Goal: Task Accomplishment & Management: Complete application form

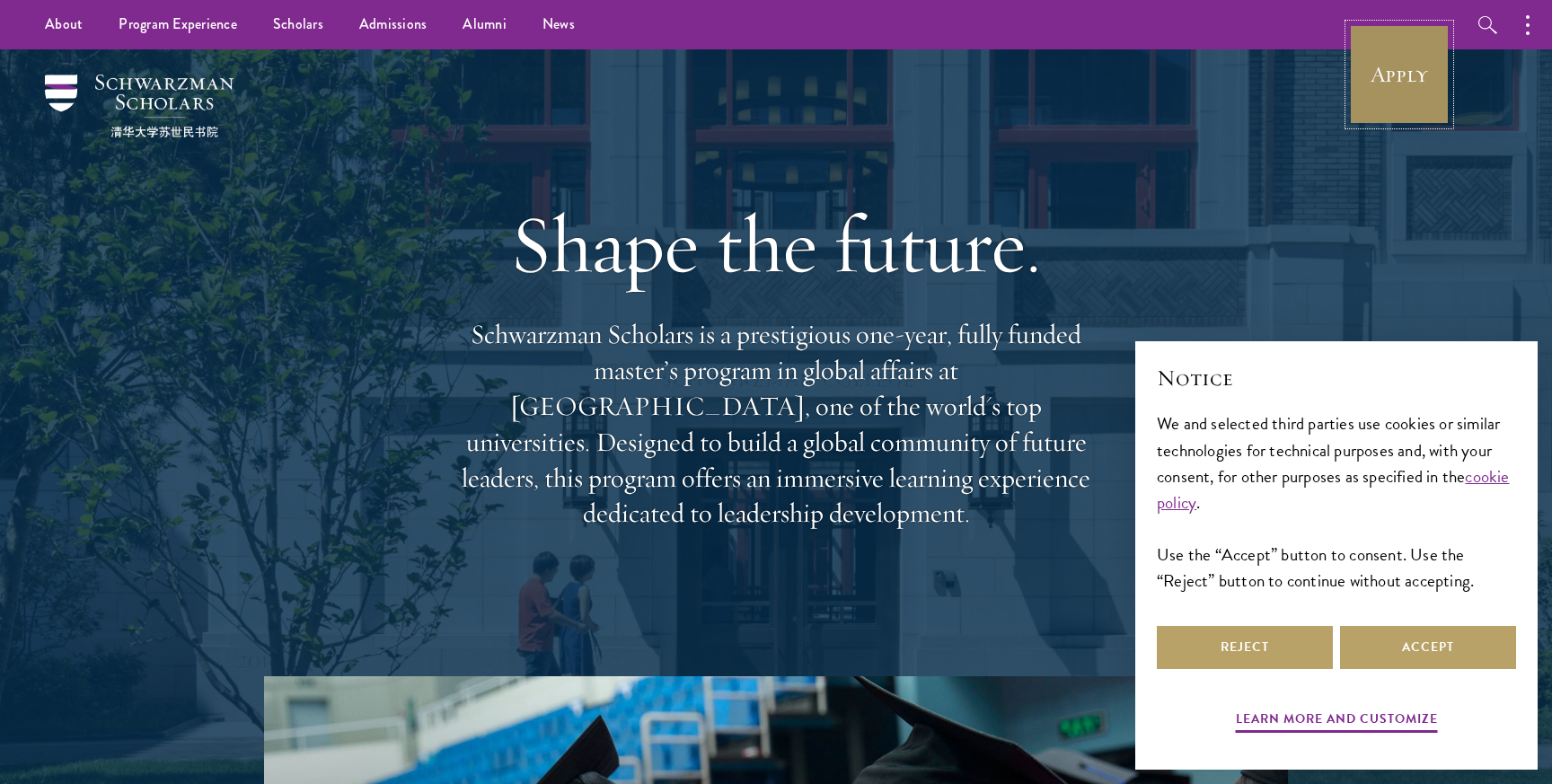
click at [1383, 73] on link "Apply" at bounding box center [1399, 74] width 100 height 100
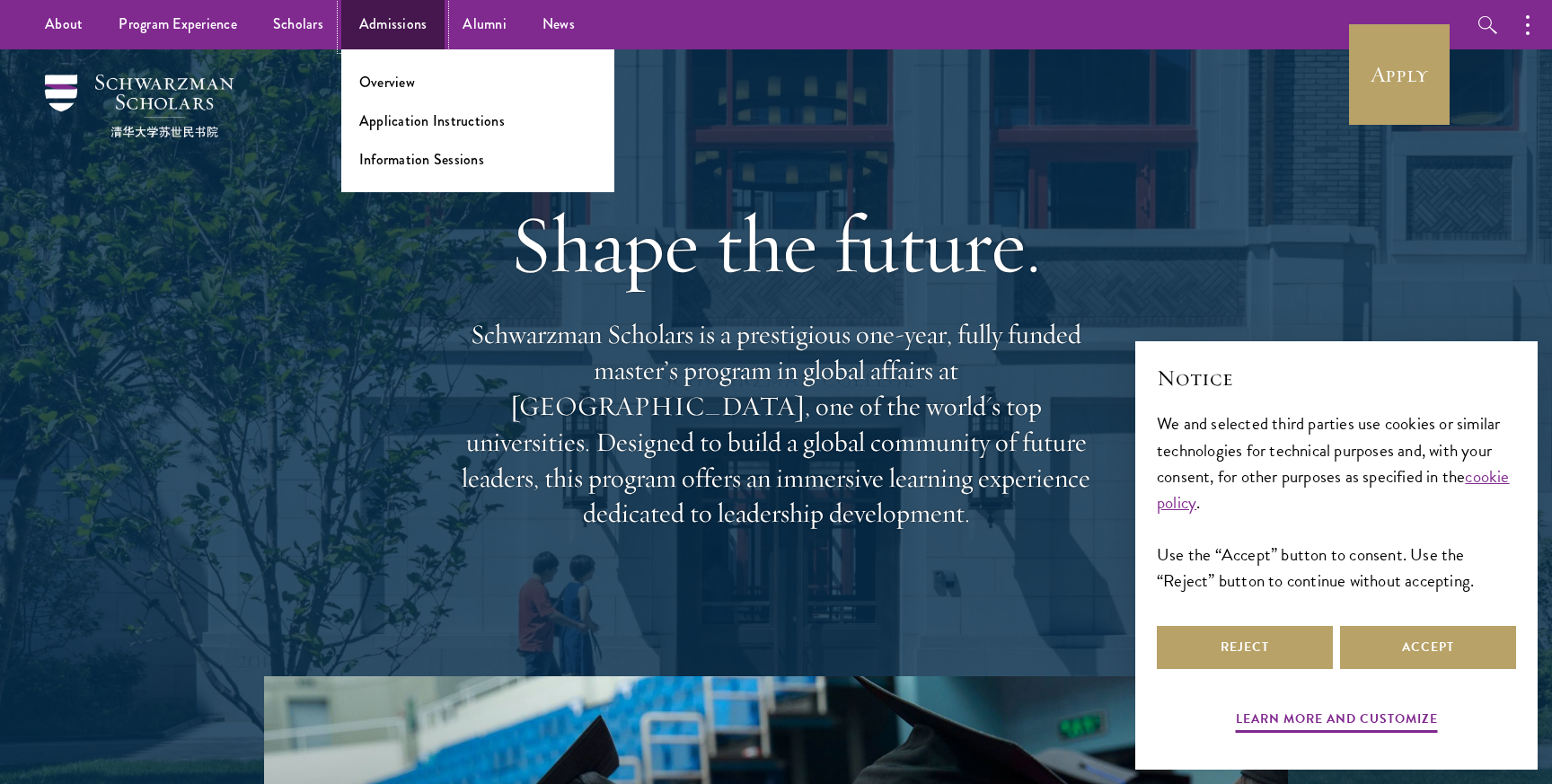
click at [364, 21] on link "Admissions" at bounding box center [393, 24] width 104 height 50
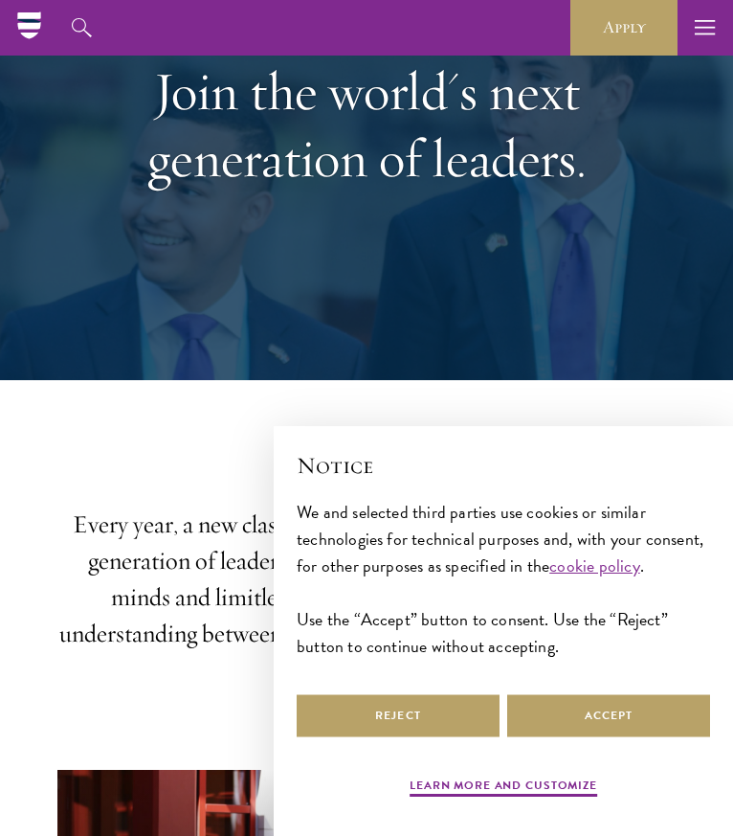
scroll to position [168, 0]
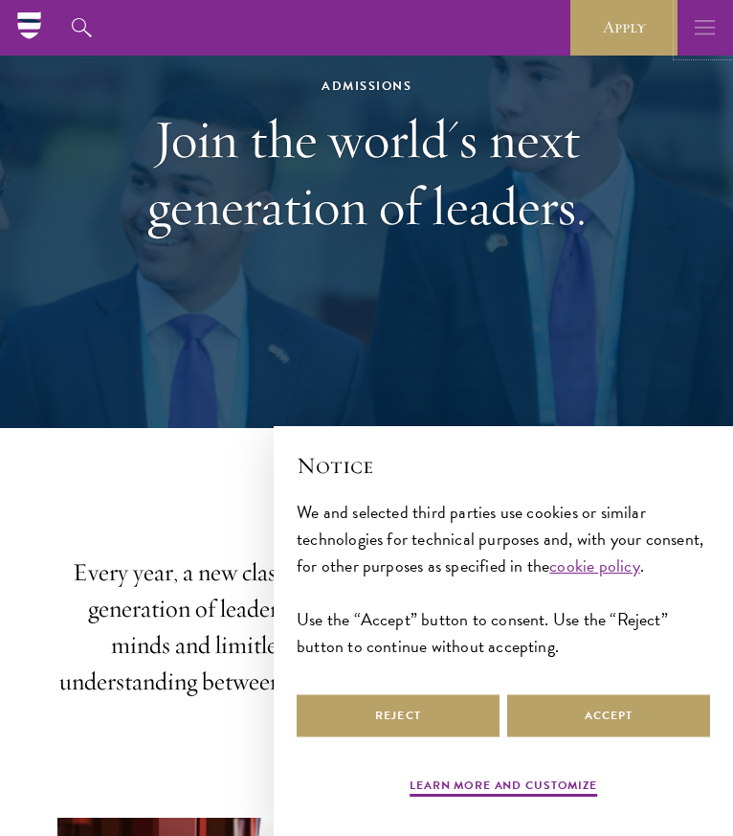
click at [697, 28] on use "button" at bounding box center [705, 27] width 20 height 14
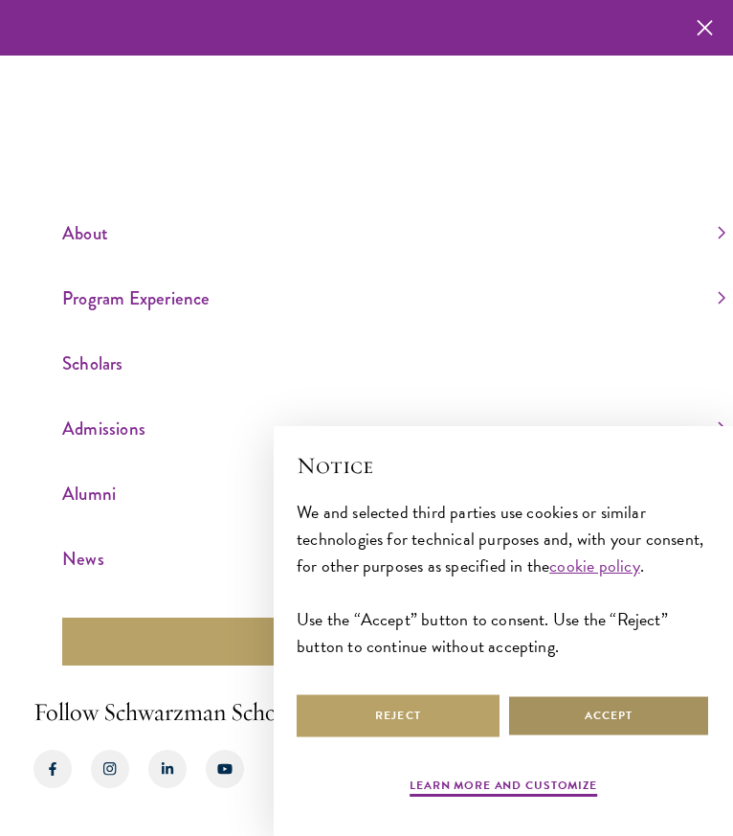
click at [556, 728] on button "Accept" at bounding box center [608, 715] width 203 height 43
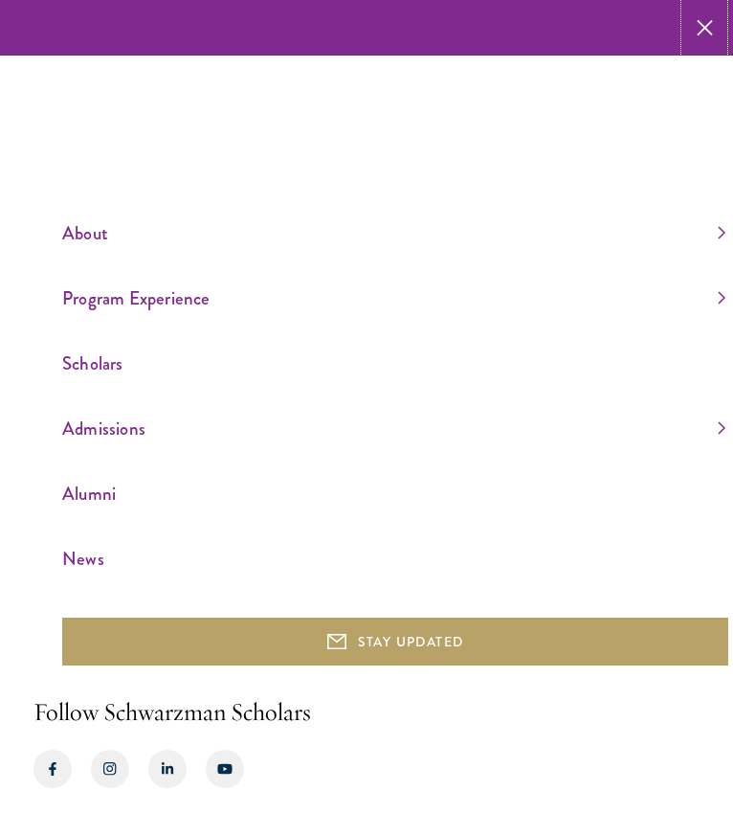
click at [699, 17] on icon "button" at bounding box center [705, 28] width 16 height 56
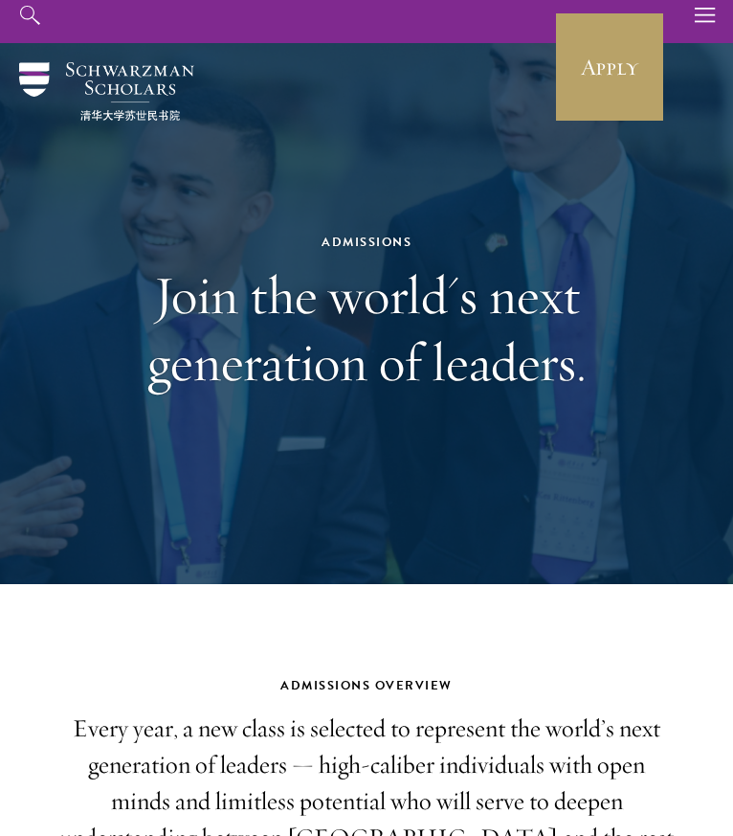
scroll to position [0, 0]
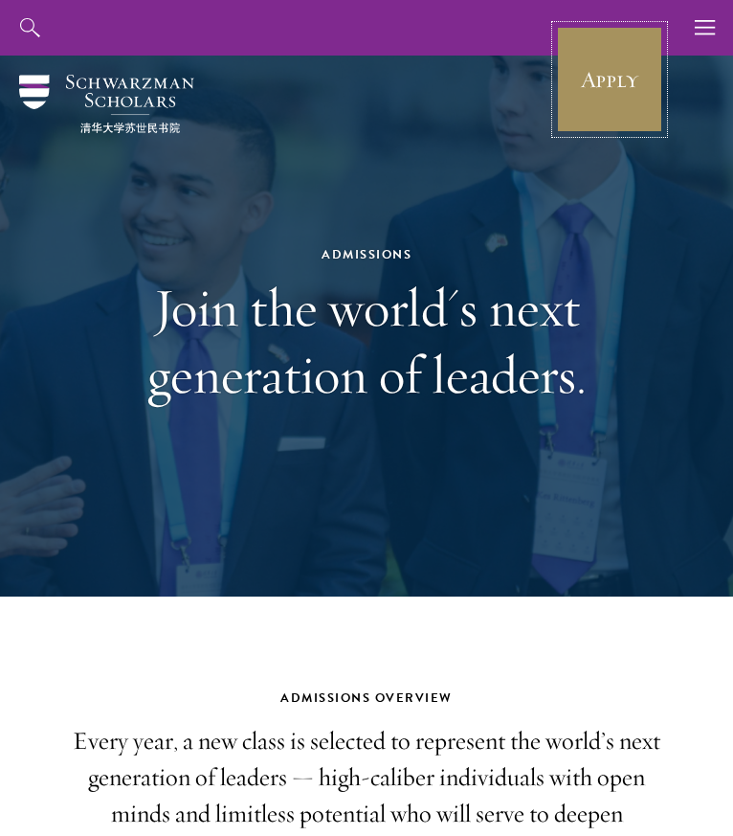
click at [596, 53] on link "Apply" at bounding box center [609, 79] width 107 height 107
